Goal: Transaction & Acquisition: Purchase product/service

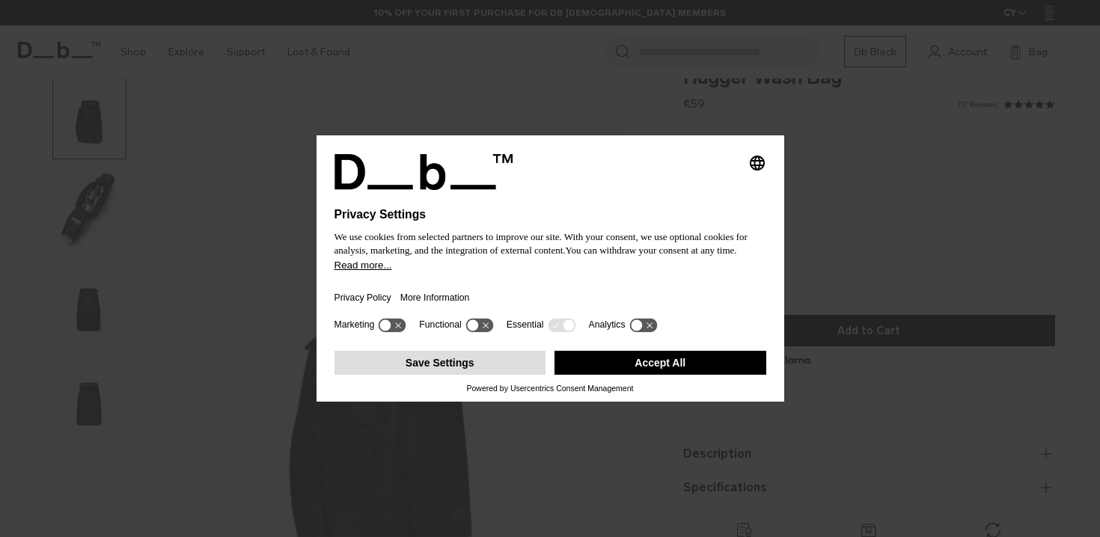
scroll to position [33, 0]
click at [628, 472] on div "Selecting an option will immediately change the language Privacy Settings We us…" at bounding box center [550, 268] width 1100 height 537
click at [465, 370] on button "Save Settings" at bounding box center [440, 363] width 212 height 24
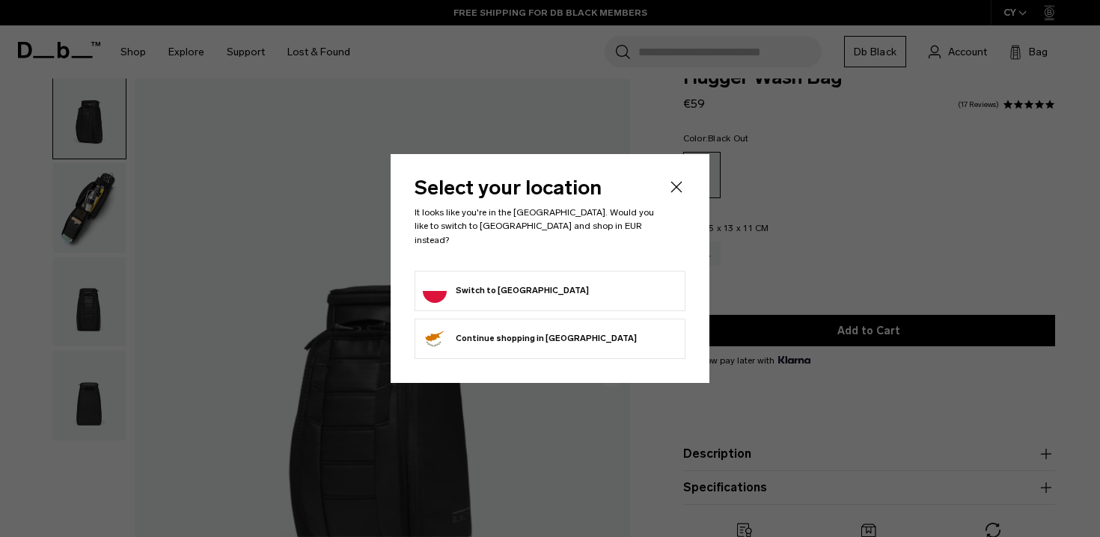
scroll to position [0, 0]
click at [679, 191] on icon "Close" at bounding box center [676, 187] width 11 height 11
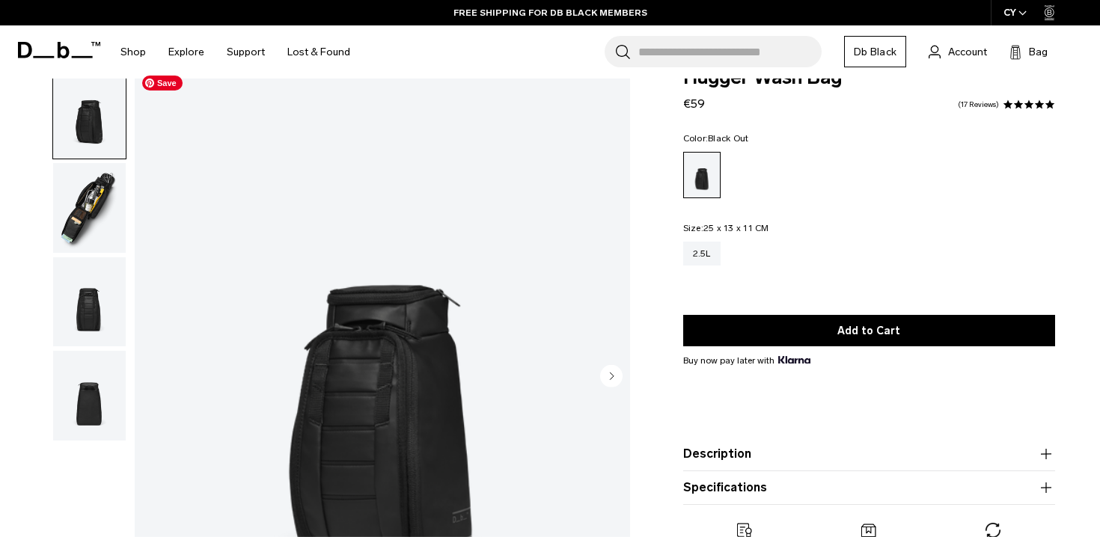
click at [104, 224] on img "button" at bounding box center [89, 208] width 73 height 90
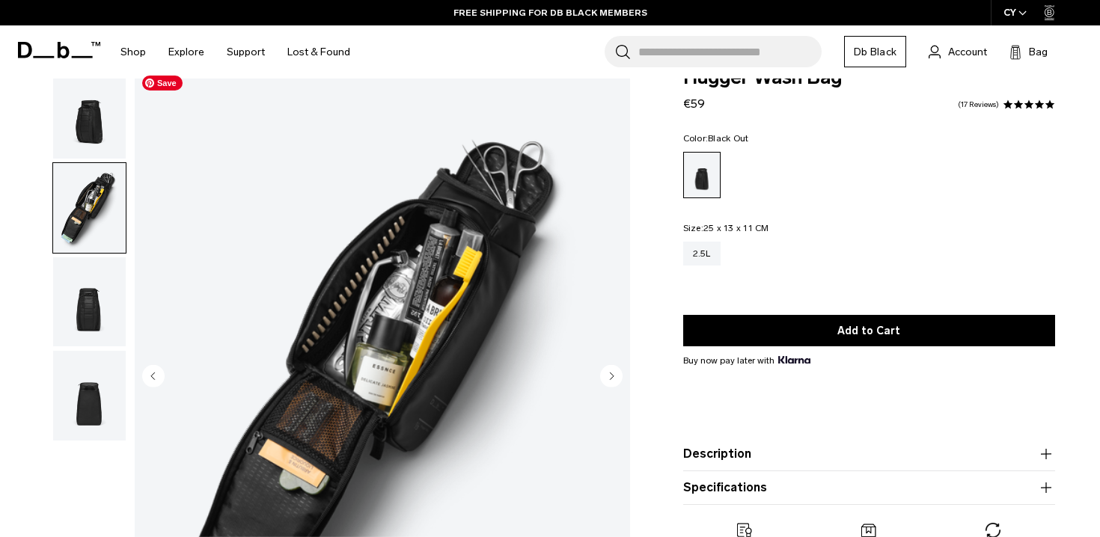
click at [481, 364] on img "2 / 4" at bounding box center [382, 377] width 495 height 619
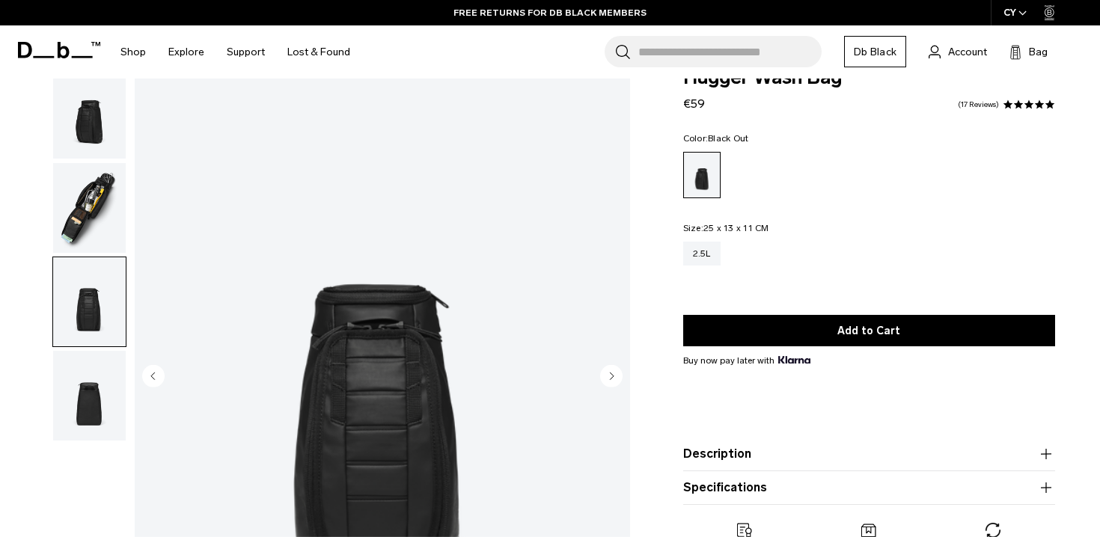
click at [88, 213] on img "button" at bounding box center [89, 208] width 73 height 90
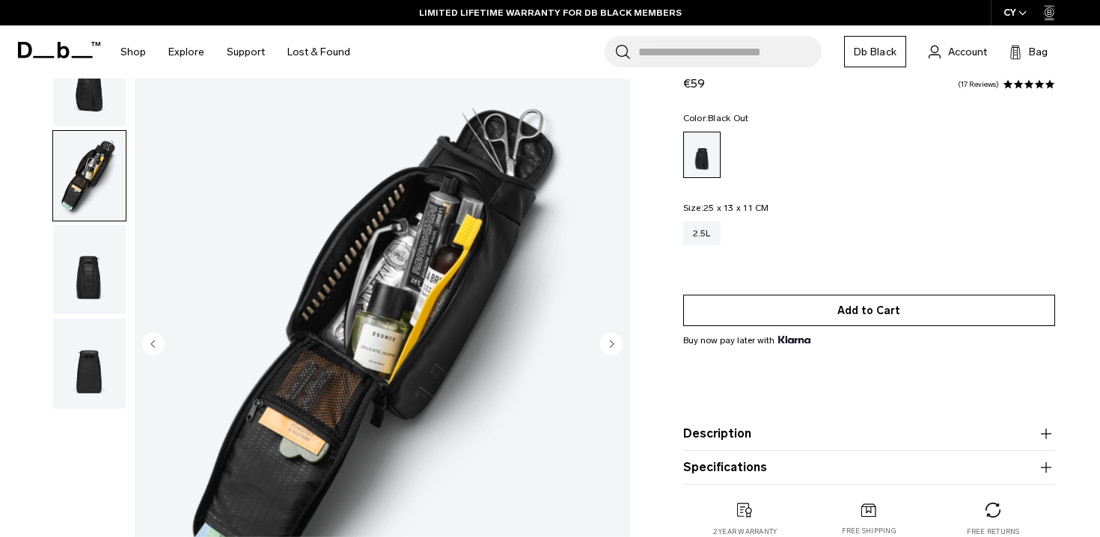
scroll to position [69, 0]
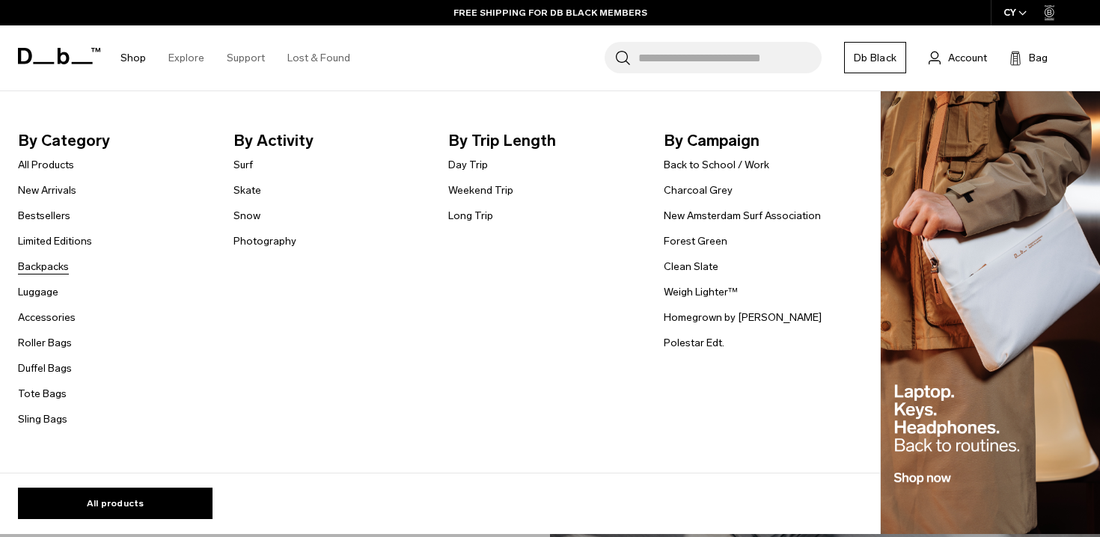
click at [46, 267] on link "Backpacks" at bounding box center [43, 267] width 51 height 16
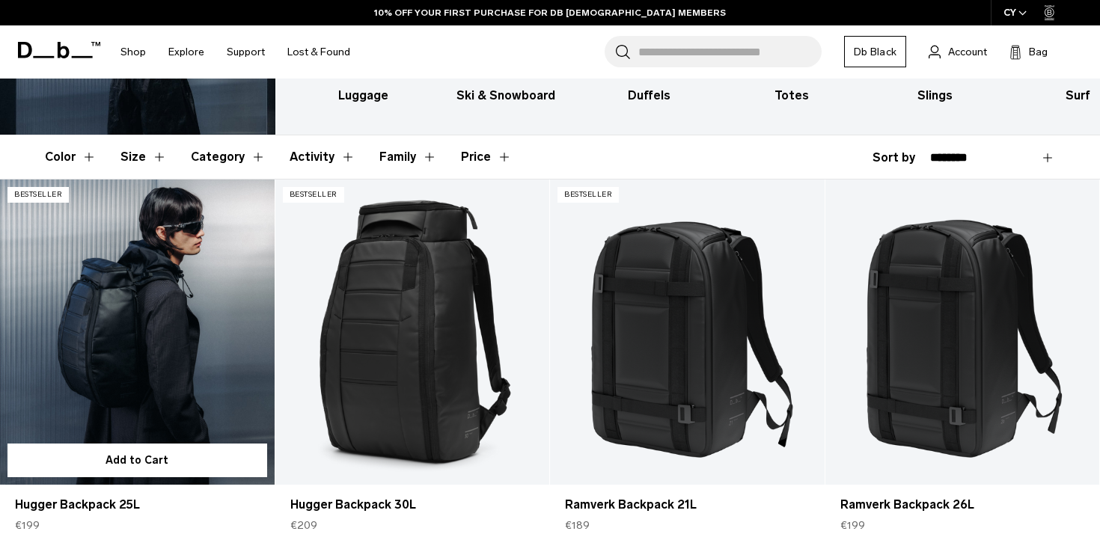
click at [135, 319] on link "Hugger Backpack 25L" at bounding box center [137, 332] width 275 height 305
click at [190, 333] on link "Hugger Backpack 25L" at bounding box center [137, 332] width 275 height 305
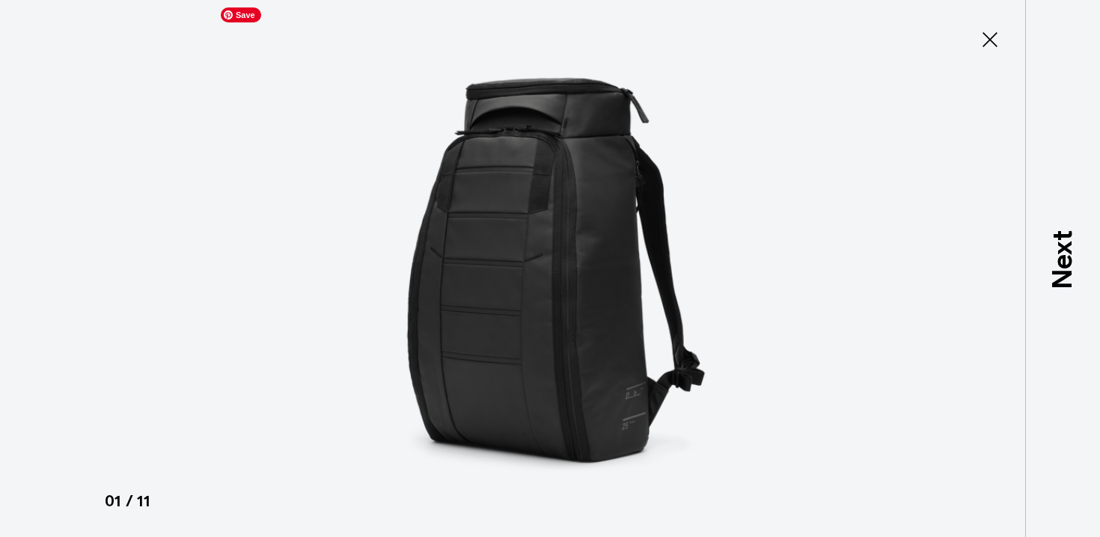
type button "Close"
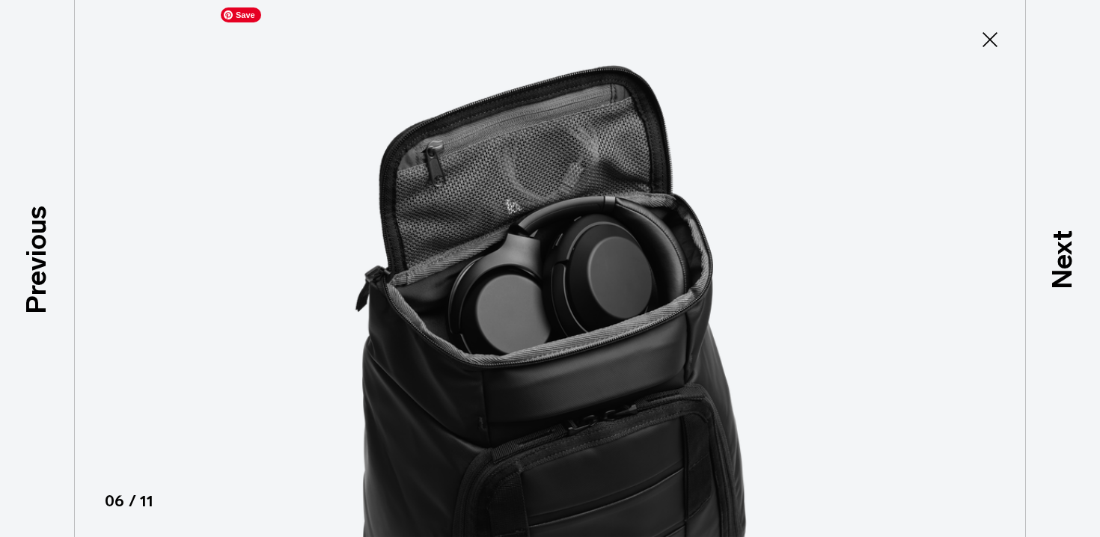
scroll to position [413, 0]
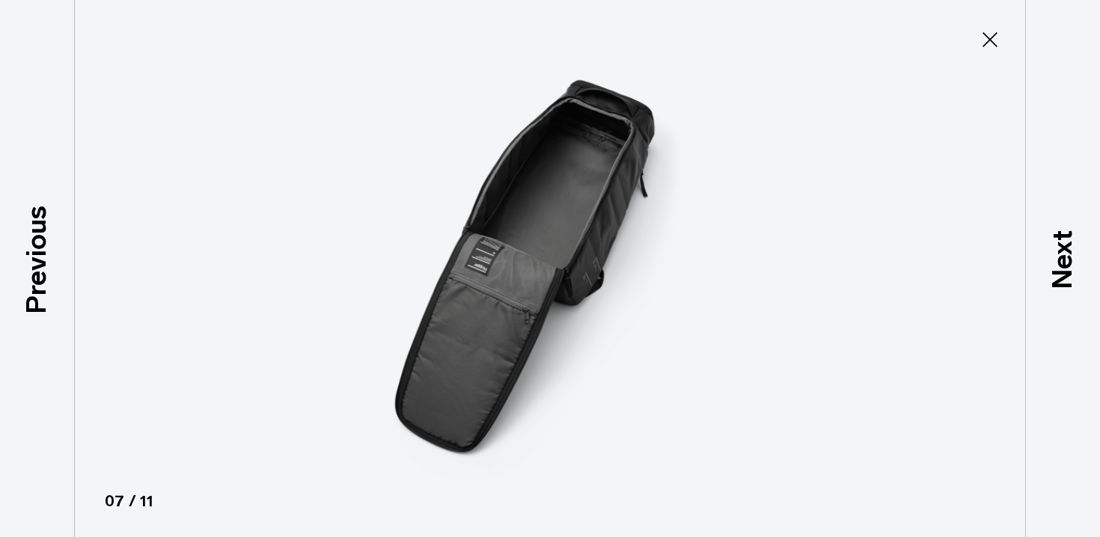
click at [994, 35] on icon at bounding box center [989, 39] width 15 height 15
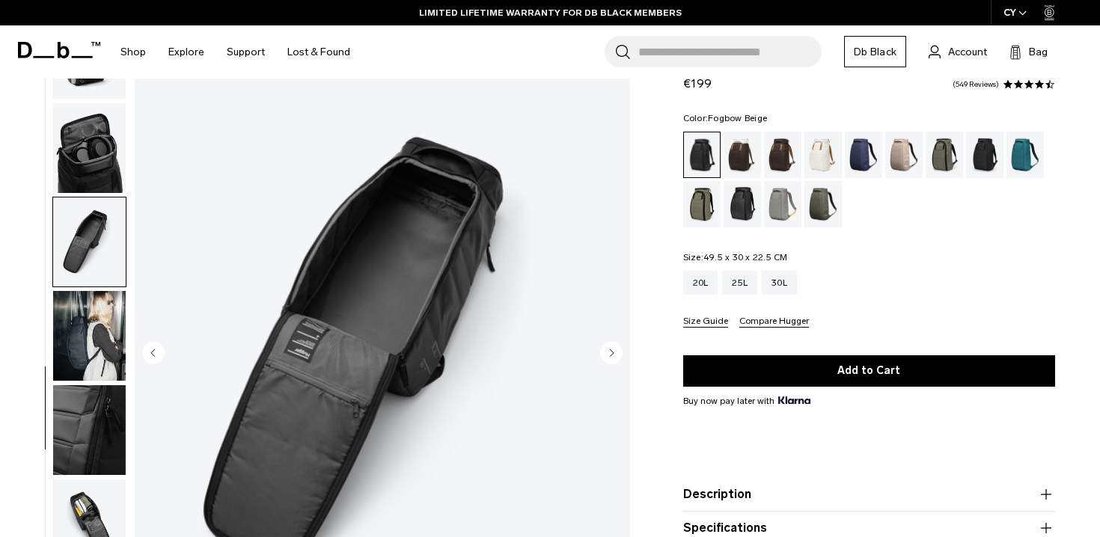
click at [901, 165] on div "Fogbow Beige" at bounding box center [904, 155] width 38 height 46
